Goal: Book appointment/travel/reservation

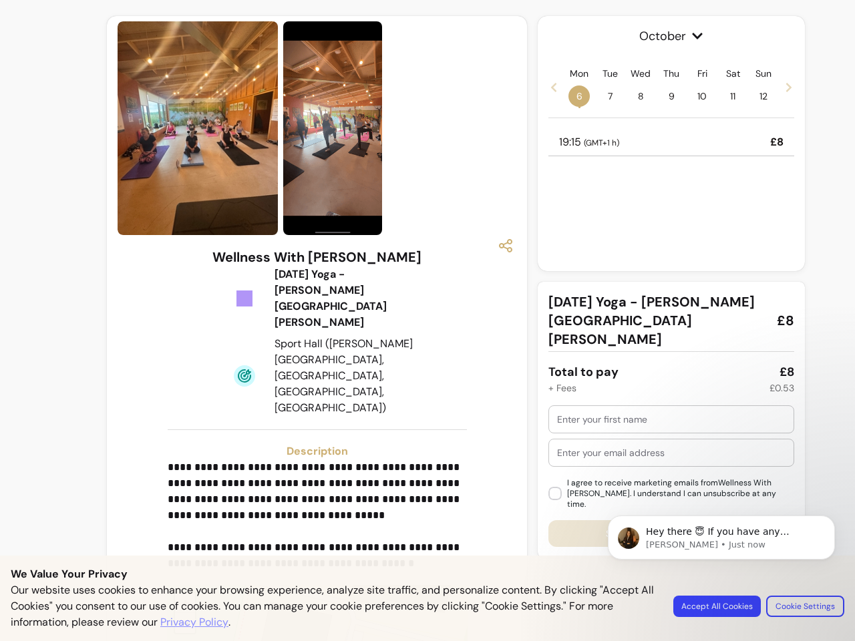
click at [313, 128] on img at bounding box center [332, 128] width 99 height 214
click at [499, 246] on icon "button" at bounding box center [506, 246] width 16 height 16
click at [313, 460] on p "**********" at bounding box center [315, 516] width 295 height 112
click at [181, 593] on span "+" at bounding box center [185, 602] width 9 height 19
click at [665, 36] on span "October" at bounding box center [671, 36] width 246 height 19
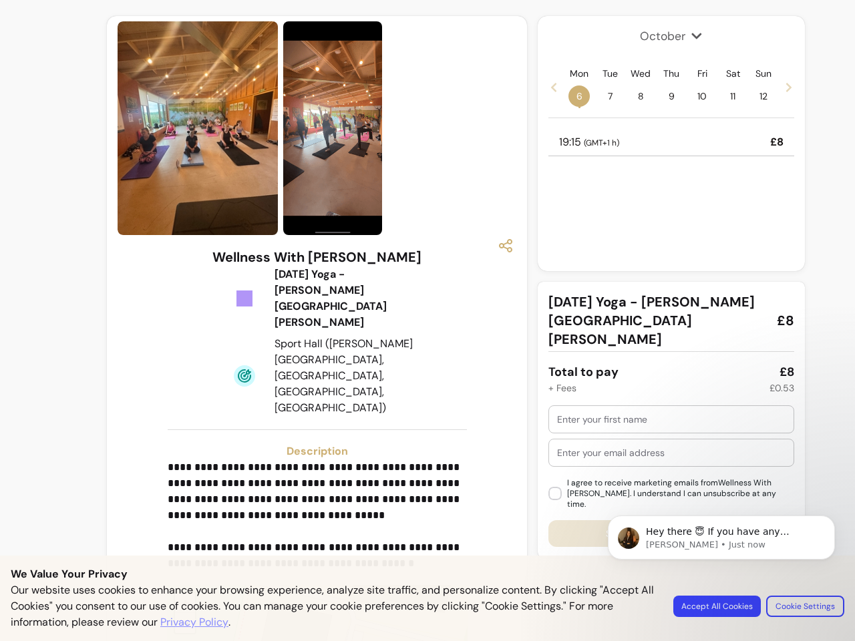
click at [548, 87] on icon at bounding box center [553, 87] width 11 height 11
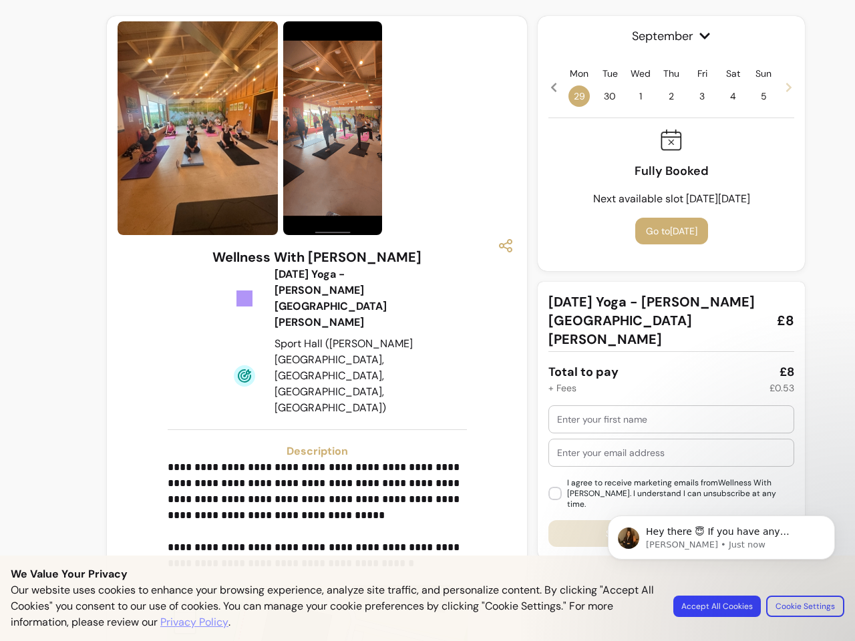
click at [572, 96] on span "29" at bounding box center [578, 96] width 21 height 21
click at [603, 96] on span "30" at bounding box center [609, 96] width 21 height 21
click at [634, 96] on span "1" at bounding box center [640, 96] width 21 height 21
